Goal: Transaction & Acquisition: Purchase product/service

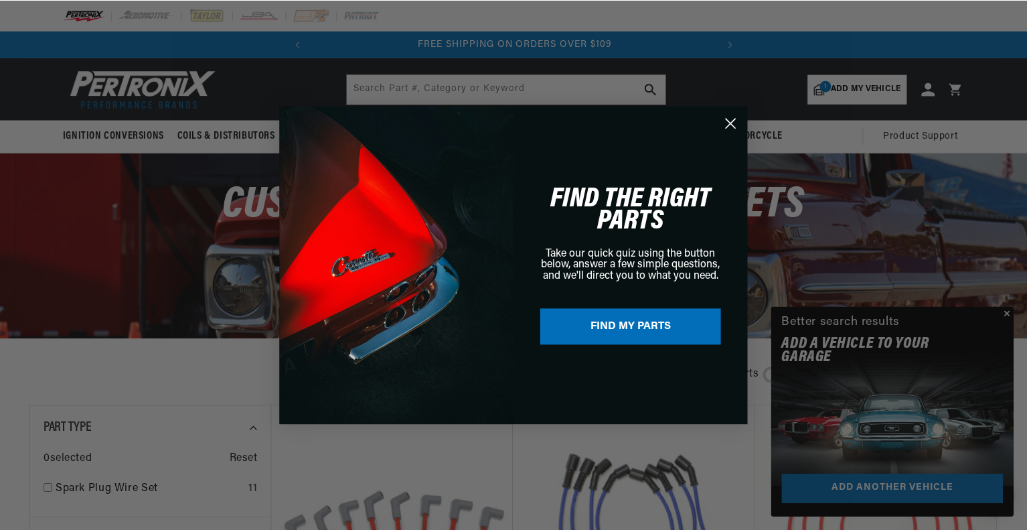
scroll to position [0, 406]
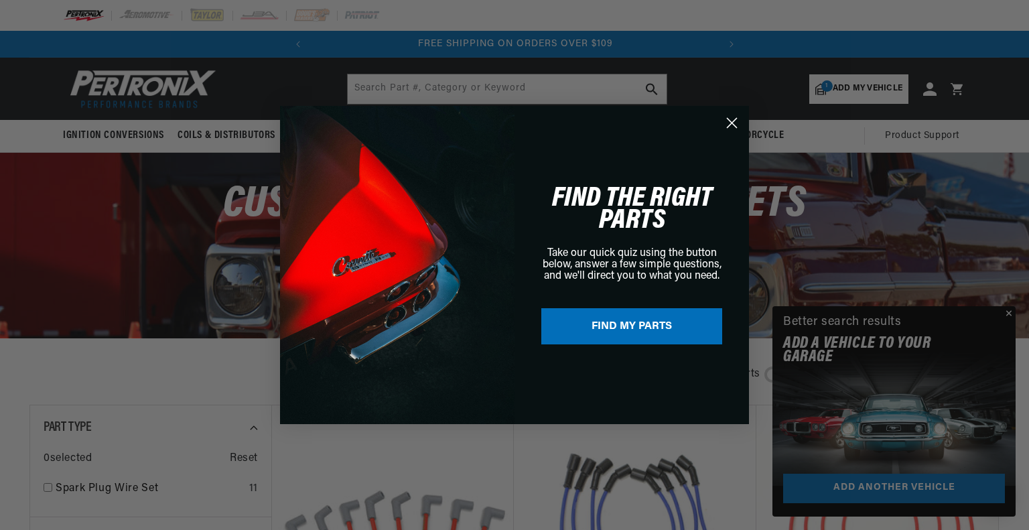
click at [731, 119] on circle "Close dialog" at bounding box center [732, 123] width 22 height 22
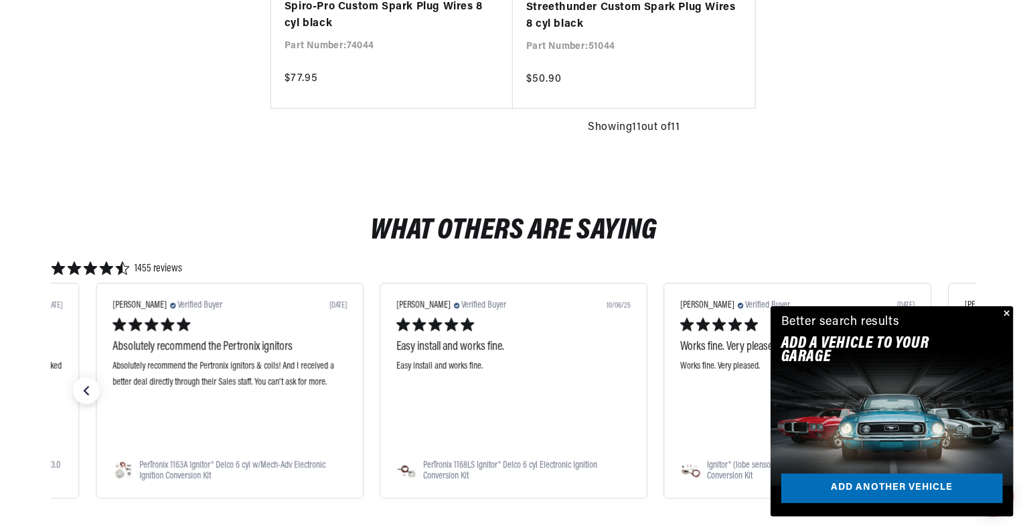
scroll to position [0, 0]
drag, startPoint x: 991, startPoint y: 1, endPoint x: 305, endPoint y: 220, distance: 719.6
click at [305, 220] on div "What Others Are Saying" at bounding box center [514, 231] width 925 height 59
click at [1006, 309] on button "Close" at bounding box center [1006, 314] width 16 height 16
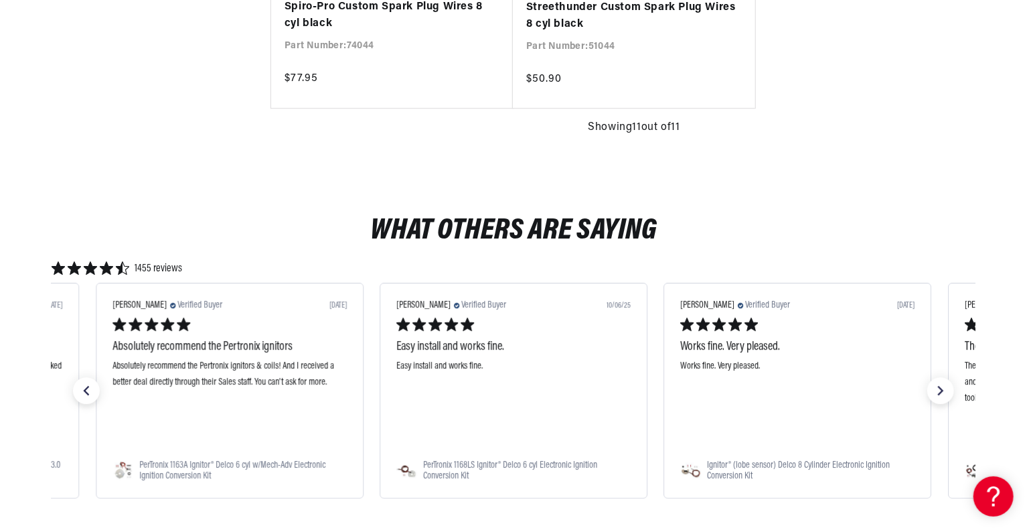
drag, startPoint x: 1019, startPoint y: 46, endPoint x: 1027, endPoint y: 46, distance: 8.7
drag, startPoint x: 1026, startPoint y: 43, endPoint x: 953, endPoint y: 32, distance: 73.8
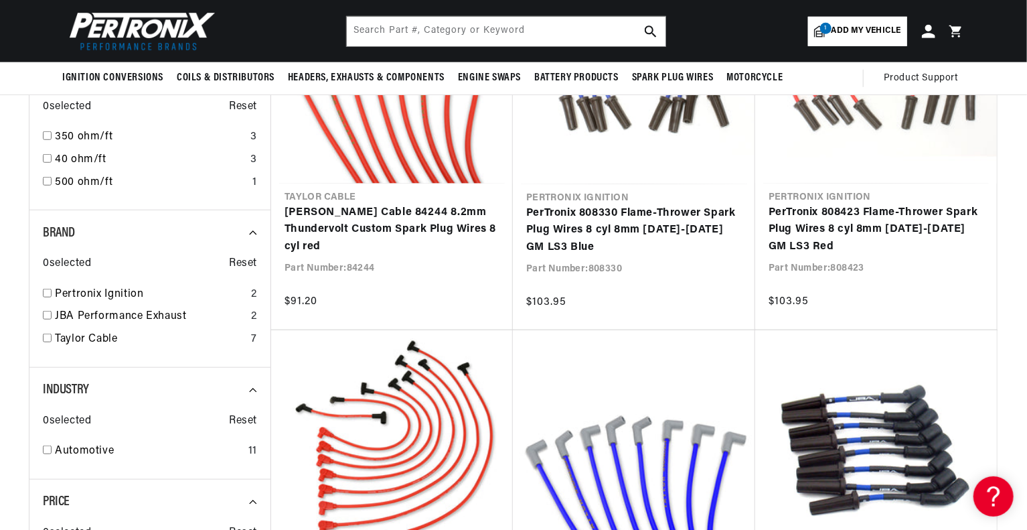
scroll to position [0, 0]
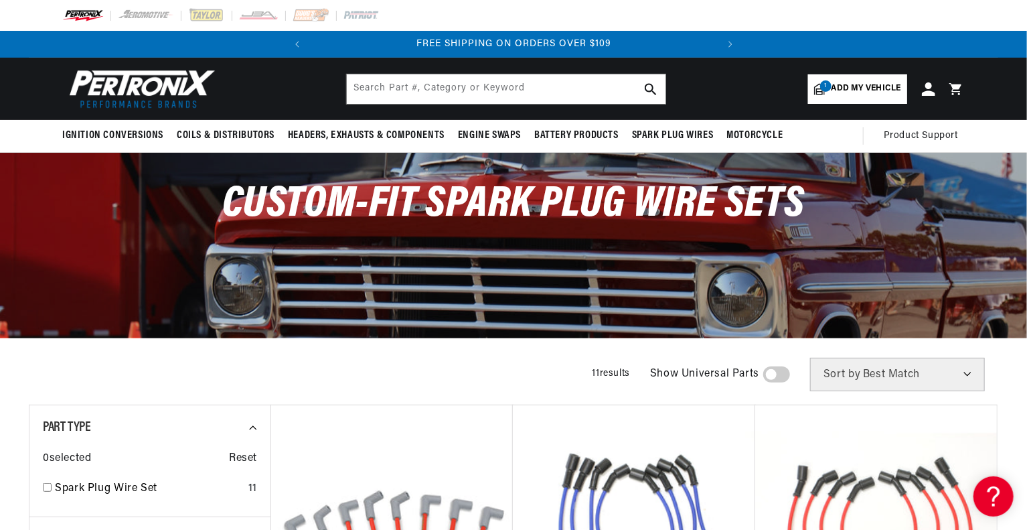
click at [154, 77] on img at bounding box center [139, 89] width 154 height 46
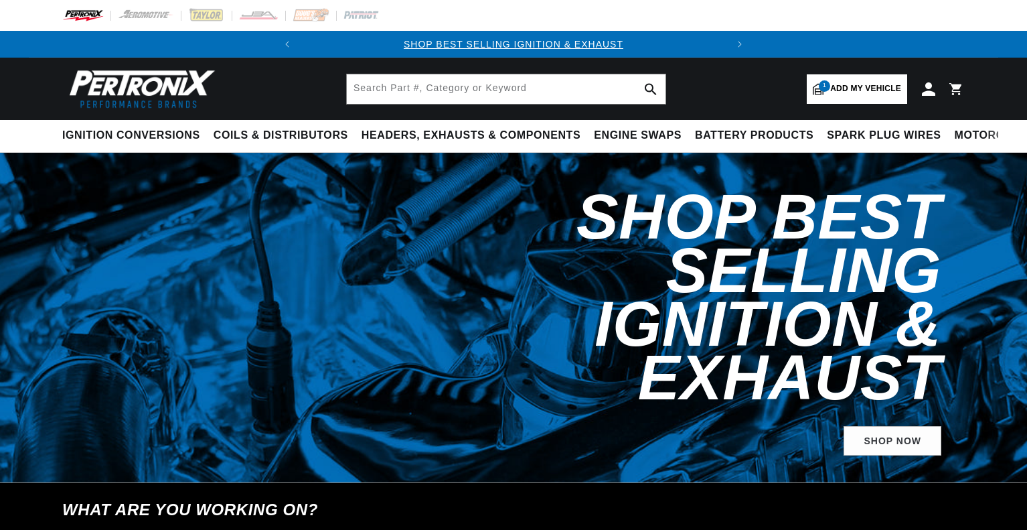
select select "2011"
select select "Chevrolet"
select select "Silverado-1500"
select select "5.3L"
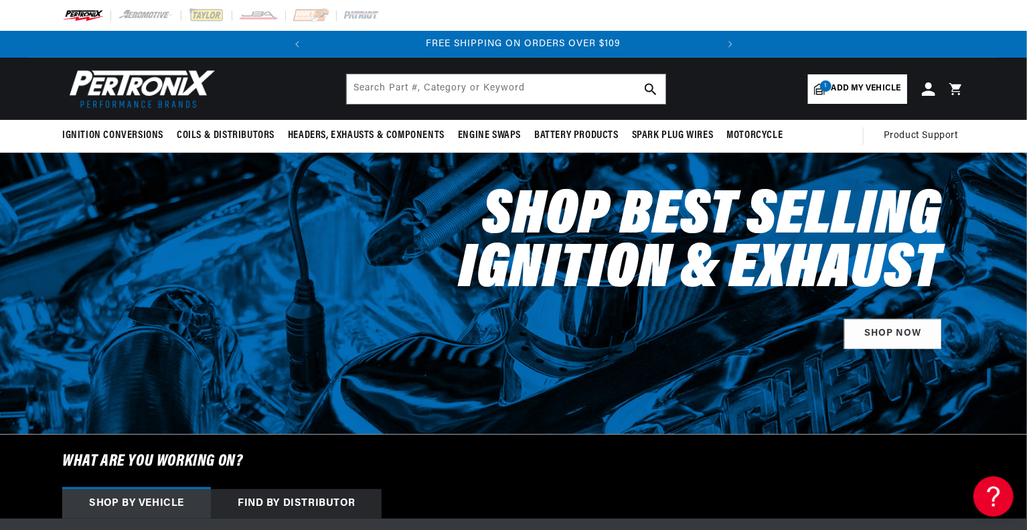
scroll to position [0, 406]
